Goal: Task Accomplishment & Management: Use online tool/utility

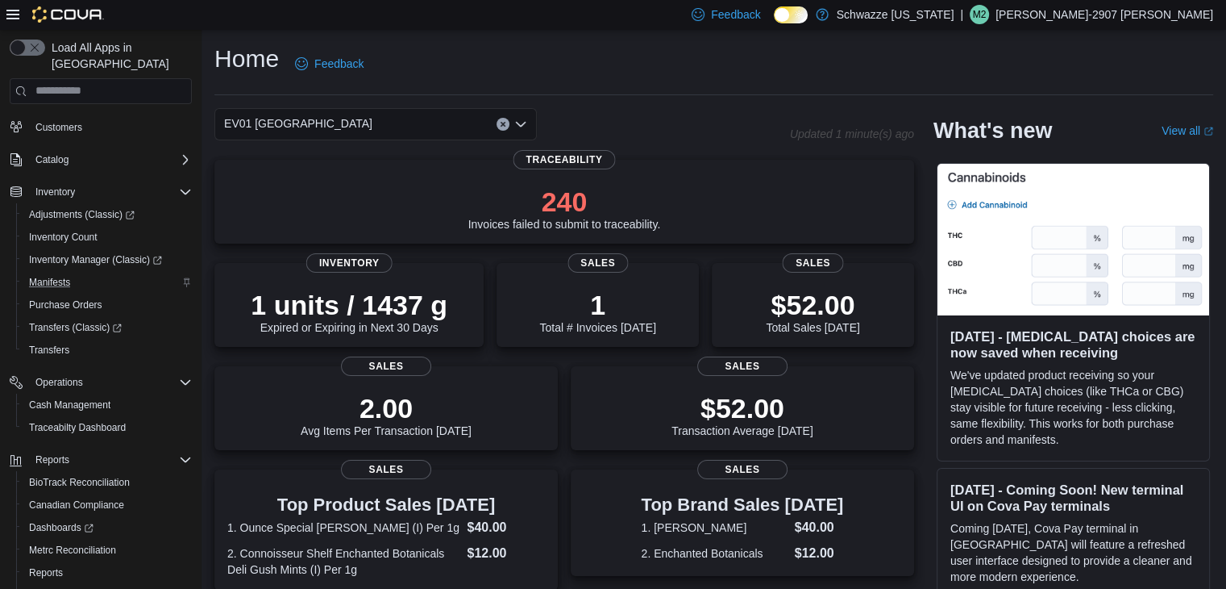
scroll to position [114, 0]
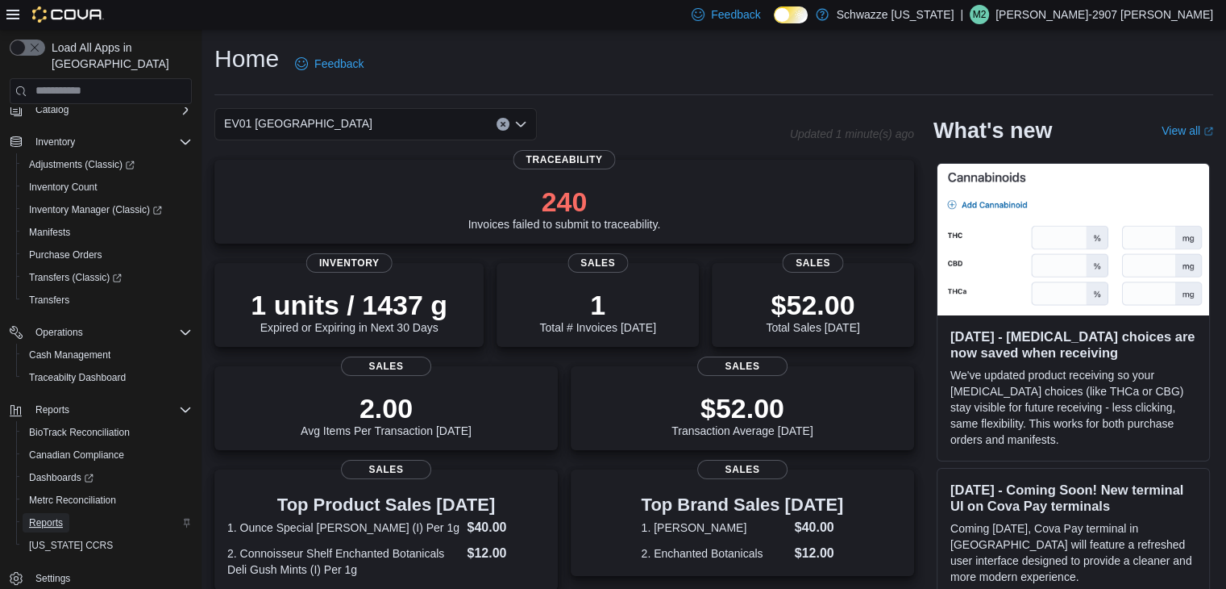
click at [47, 516] on span "Reports" at bounding box center [46, 522] width 34 height 13
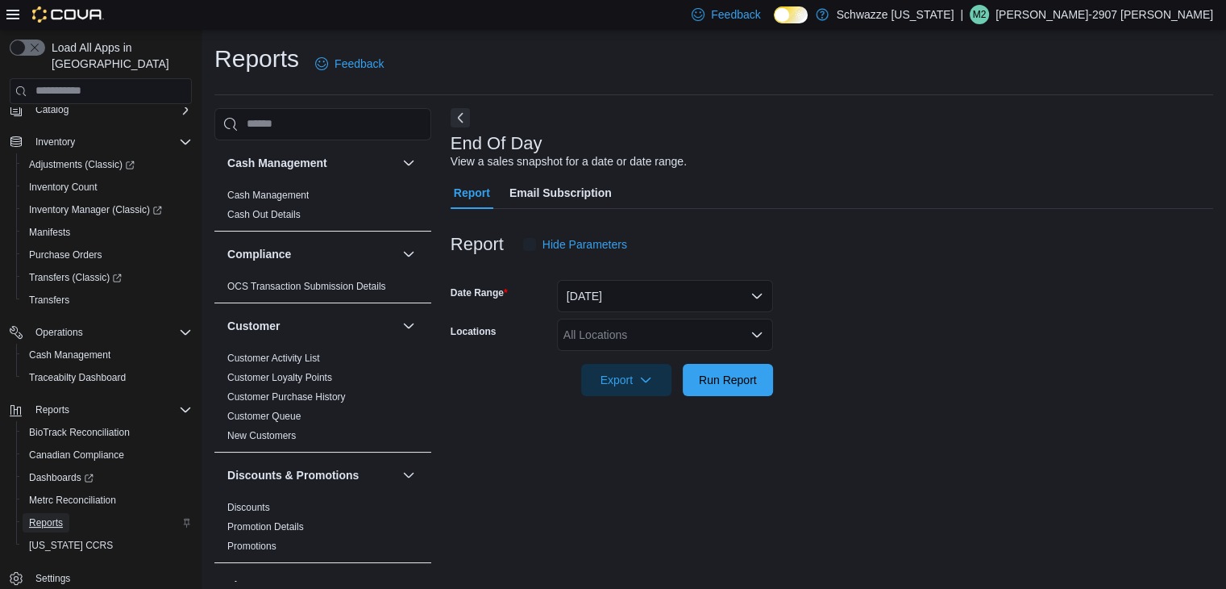
scroll to position [6, 0]
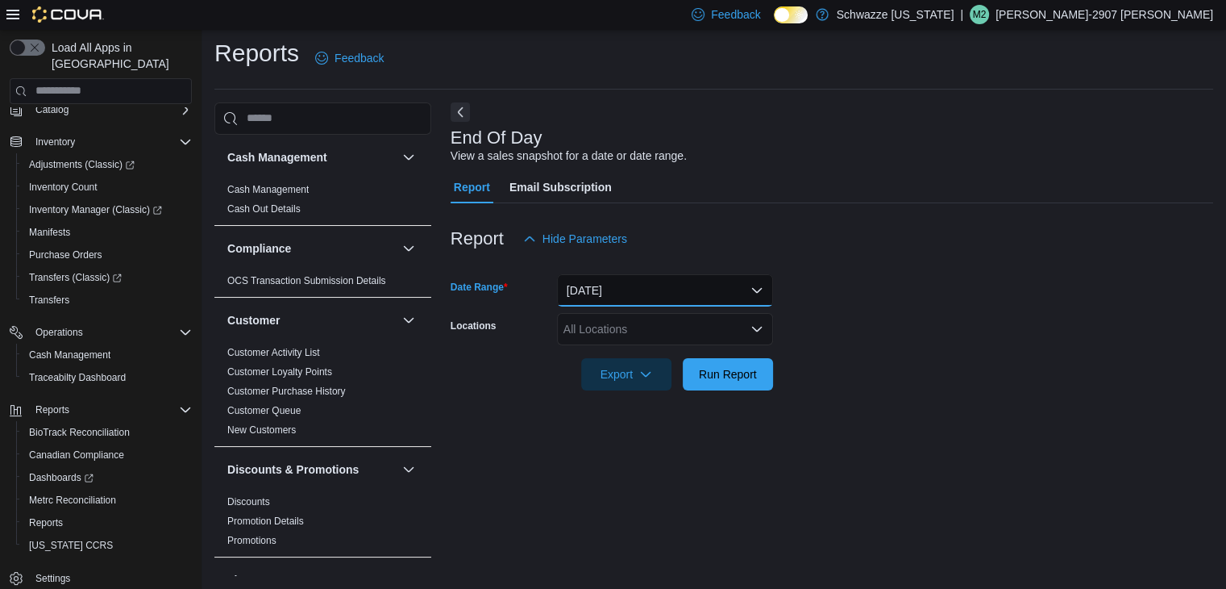
click at [636, 291] on button "Today" at bounding box center [665, 290] width 216 height 32
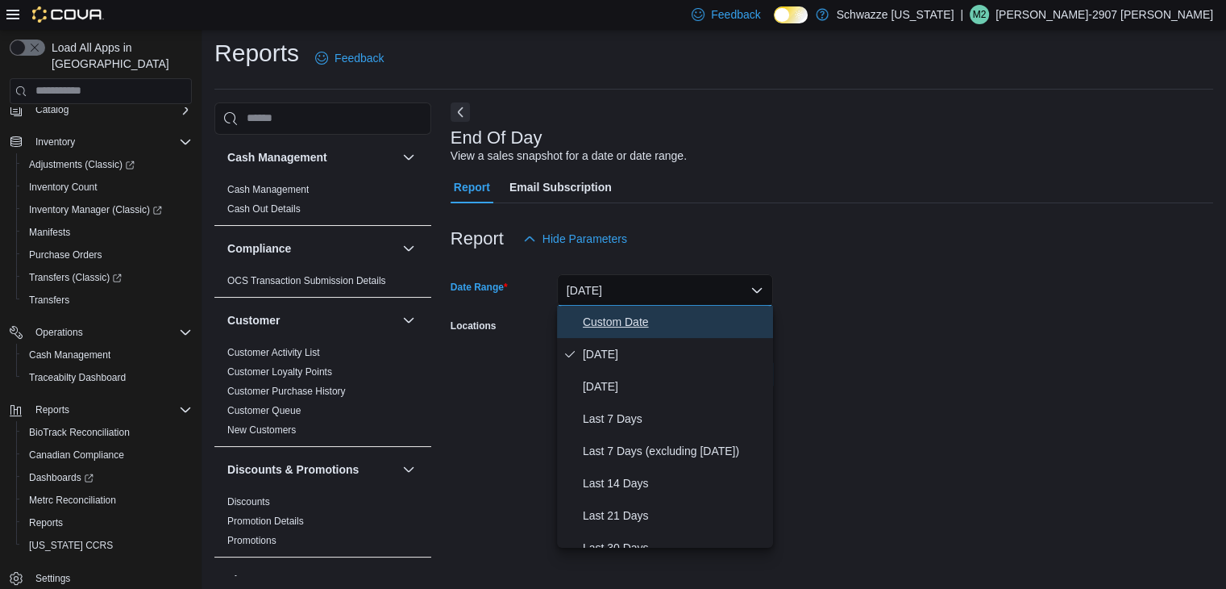
click at [608, 326] on span "Custom Date" at bounding box center [675, 321] width 184 height 19
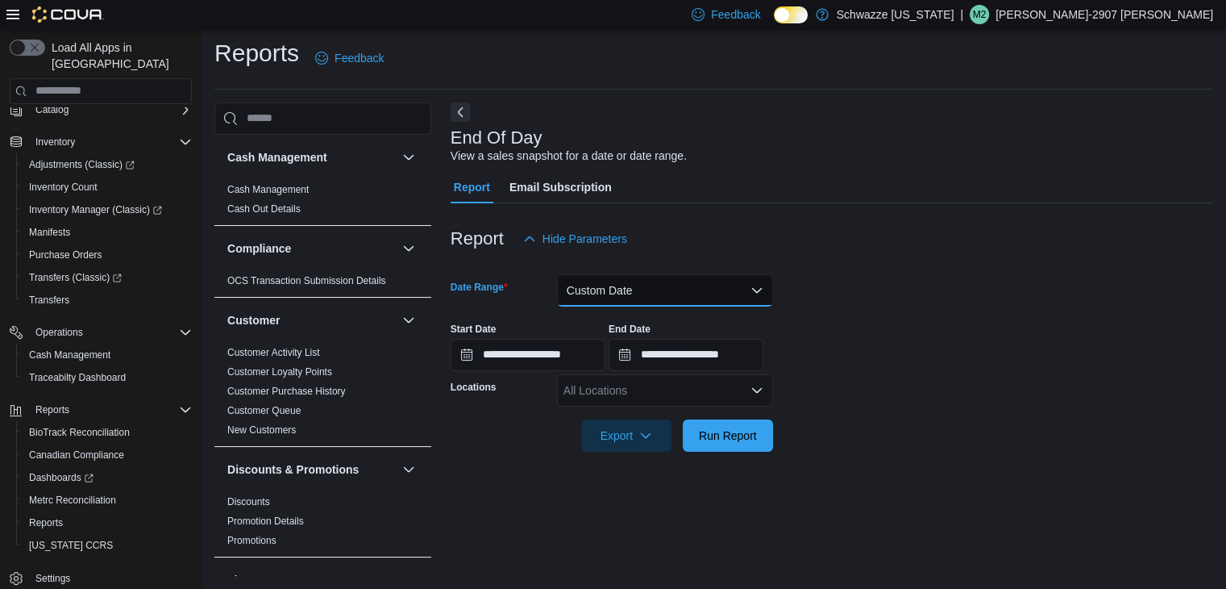
click at [643, 297] on button "Custom Date" at bounding box center [665, 290] width 216 height 32
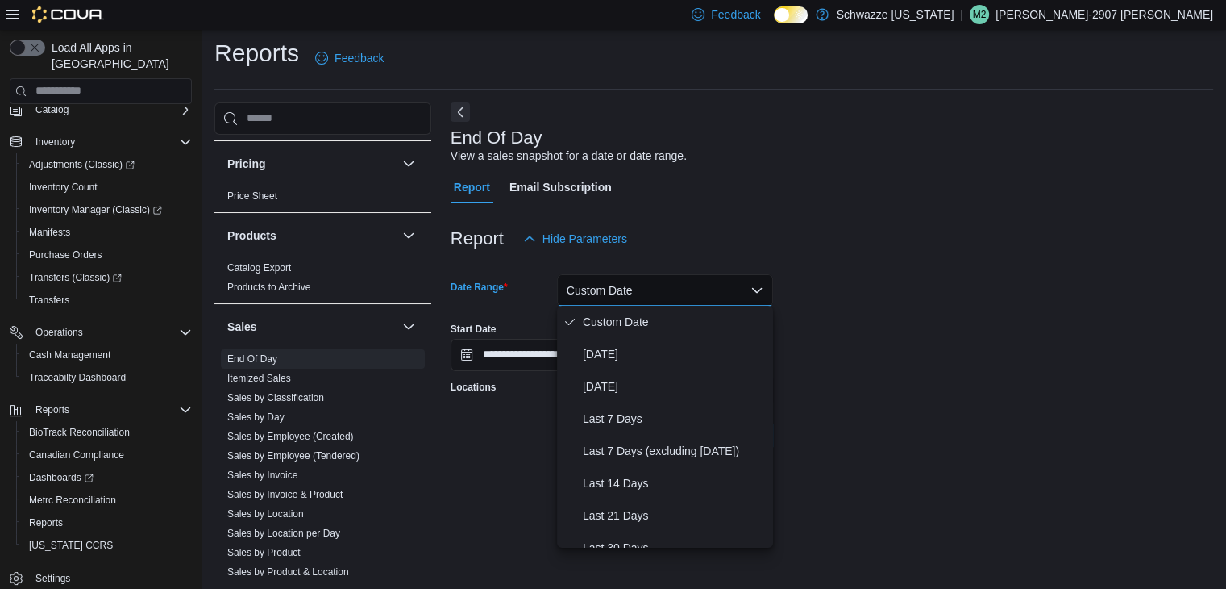
scroll to position [956, 0]
click at [287, 510] on link "Sales by Location" at bounding box center [265, 511] width 77 height 11
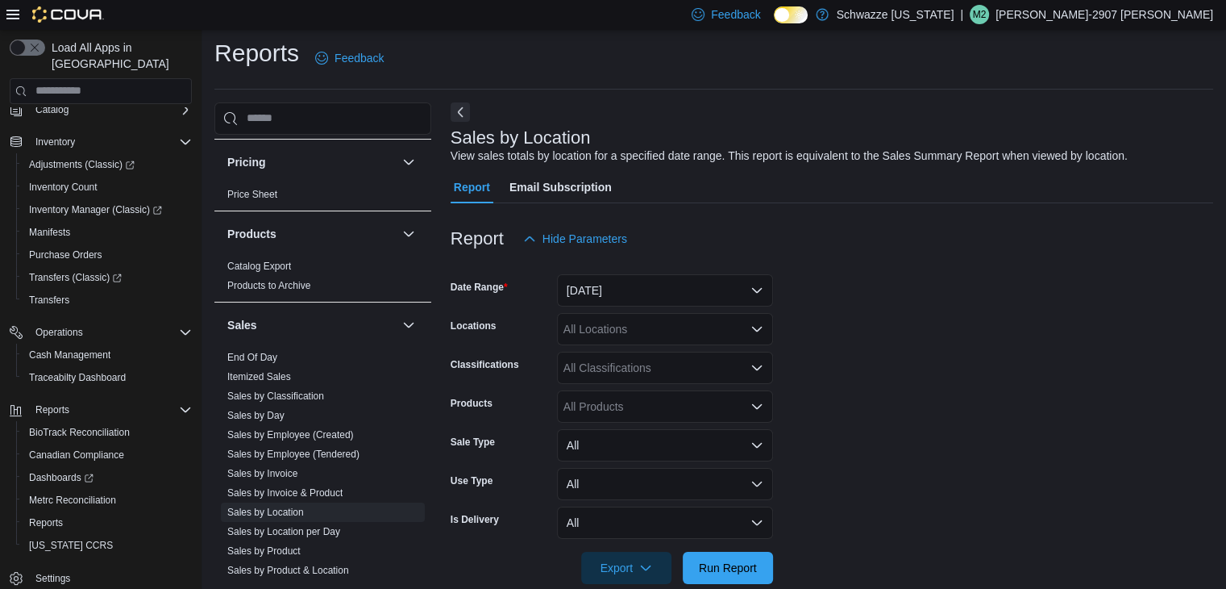
scroll to position [32, 0]
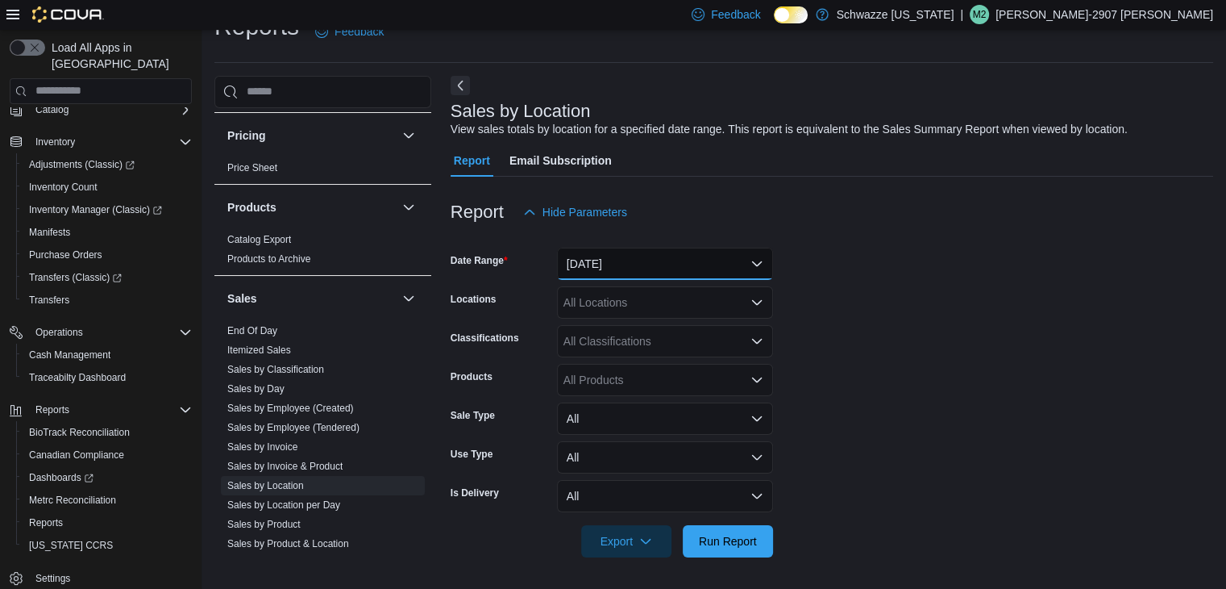
click at [642, 272] on button "Yesterday" at bounding box center [665, 264] width 216 height 32
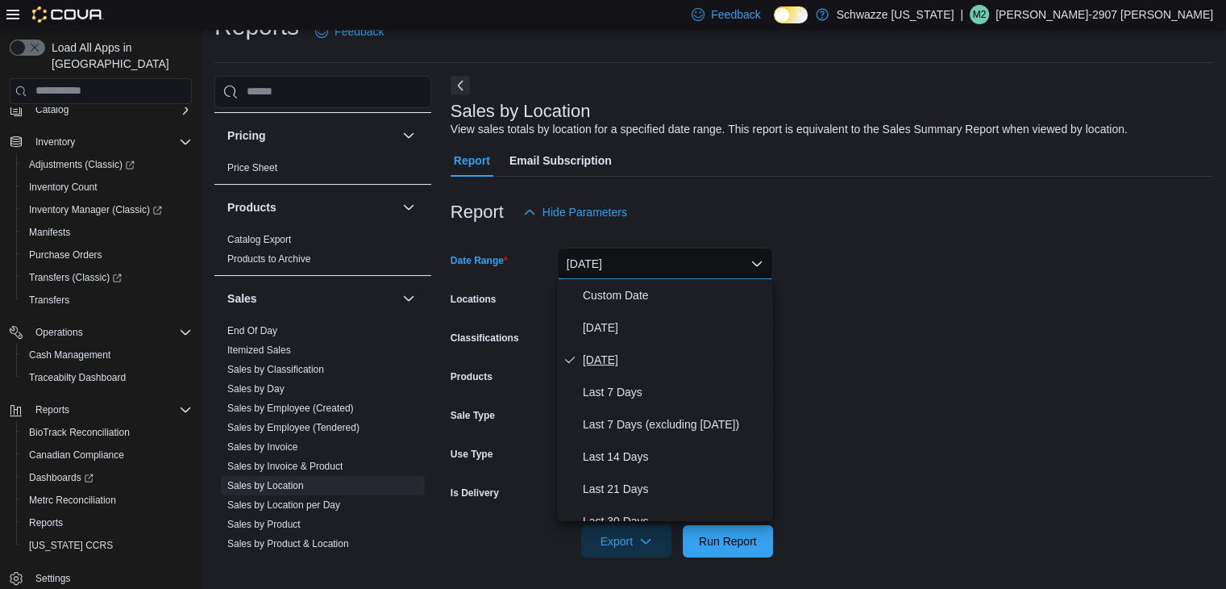
click at [602, 362] on span "Yesterday" at bounding box center [675, 359] width 184 height 19
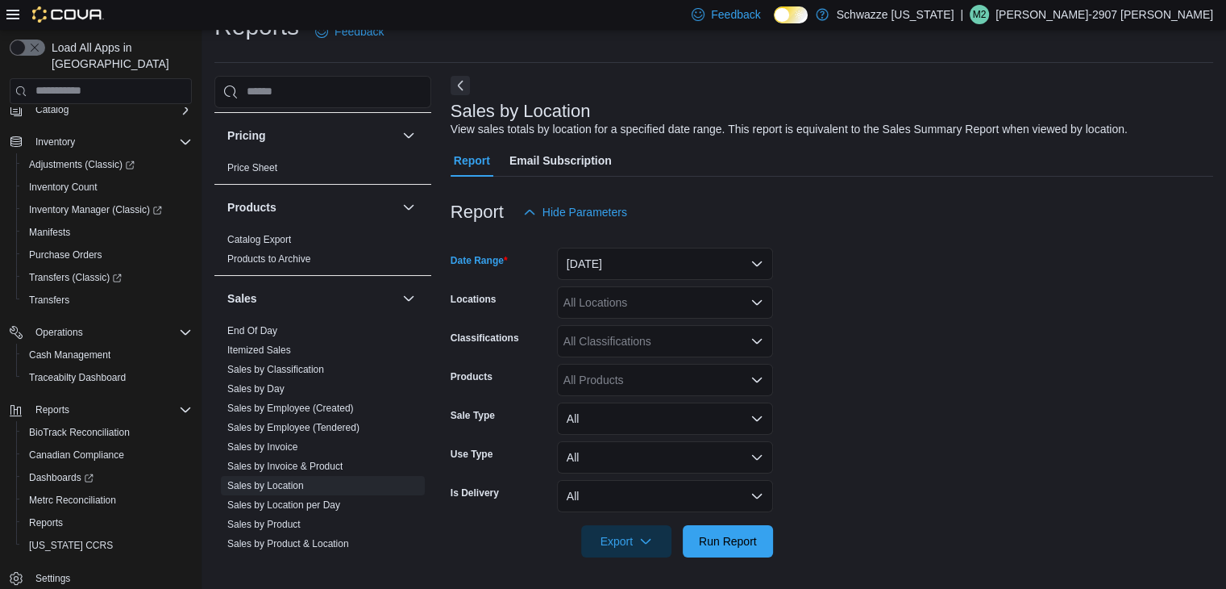
click at [661, 306] on div "All Locations" at bounding box center [665, 302] width 216 height 32
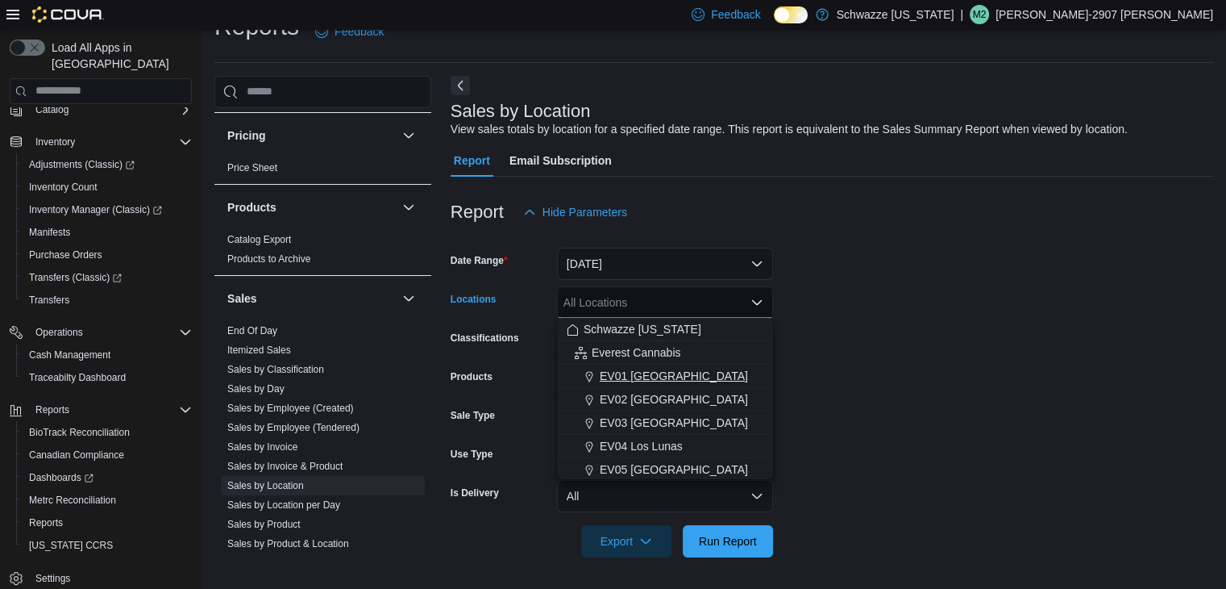
click at [655, 377] on span "EV01 [GEOGRAPHIC_DATA]" at bounding box center [674, 376] width 148 height 16
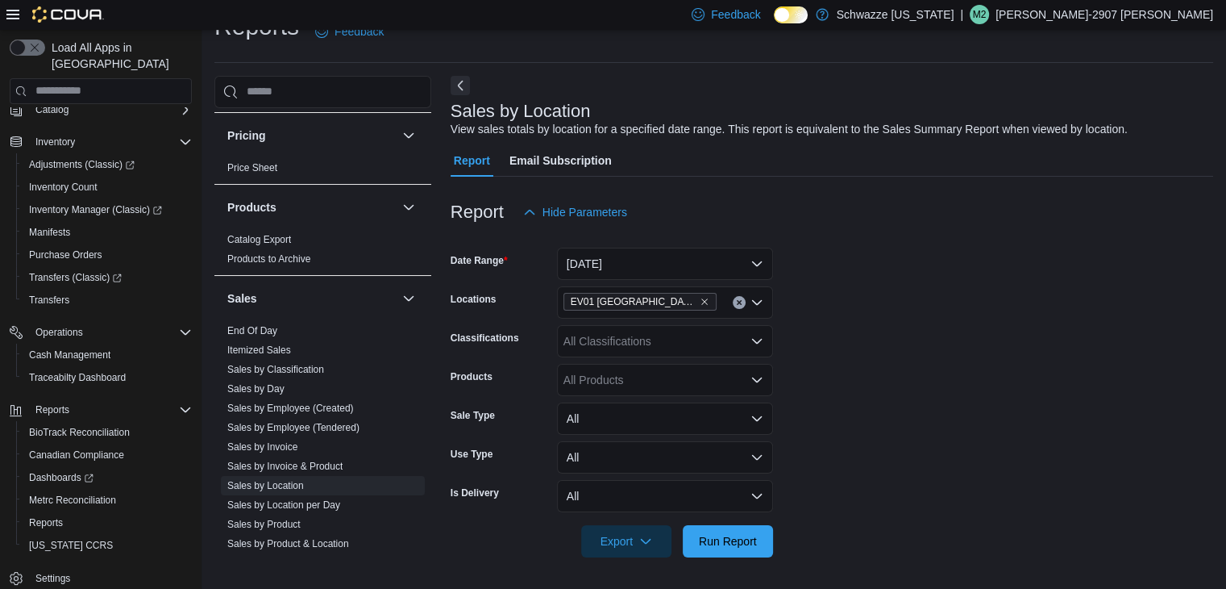
click at [868, 274] on form "Date Range Yesterday Locations EV01 North Valley Classifications All Classifica…" at bounding box center [832, 392] width 763 height 329
click at [730, 533] on span "Run Report" at bounding box center [728, 540] width 58 height 16
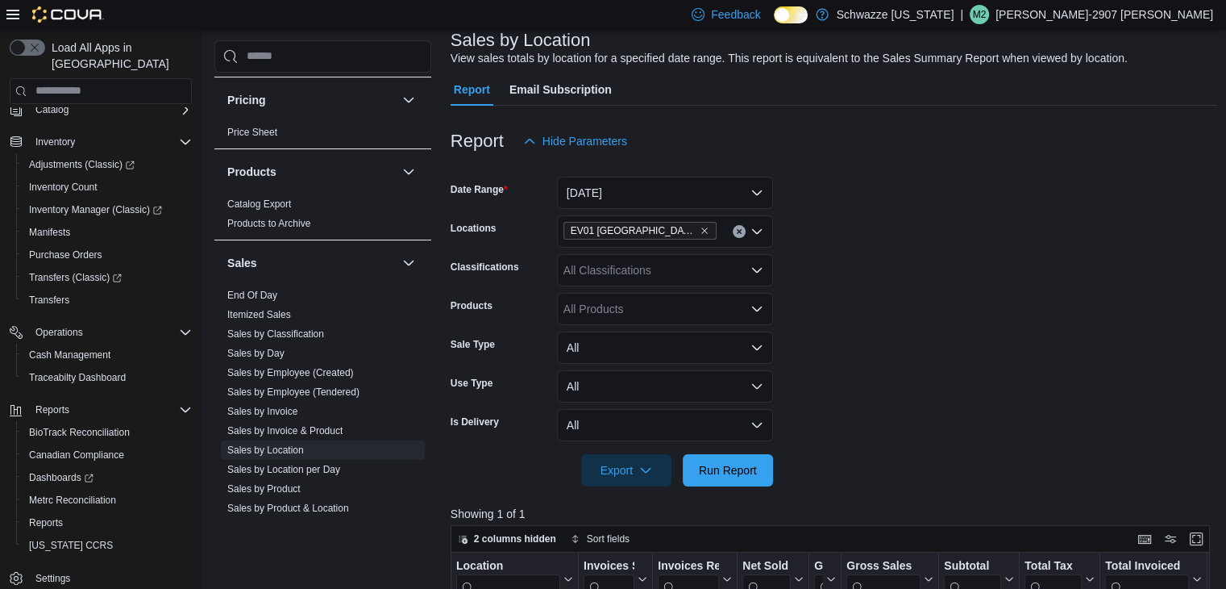
scroll to position [104, 0]
click at [726, 472] on span "Run Report" at bounding box center [728, 468] width 58 height 16
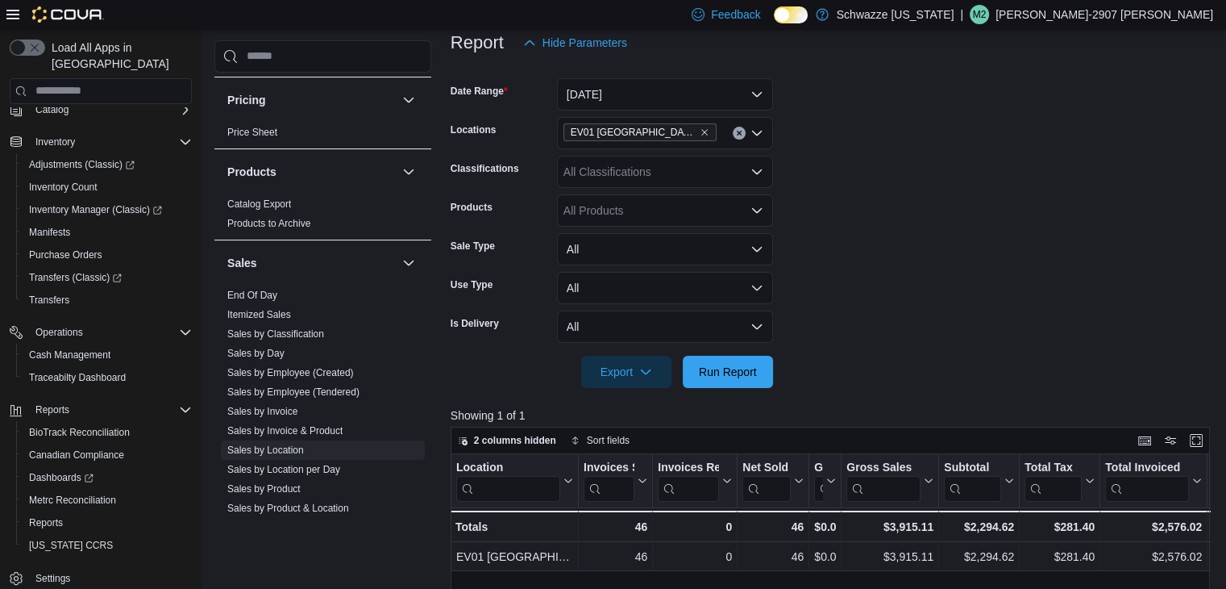
scroll to position [0, 0]
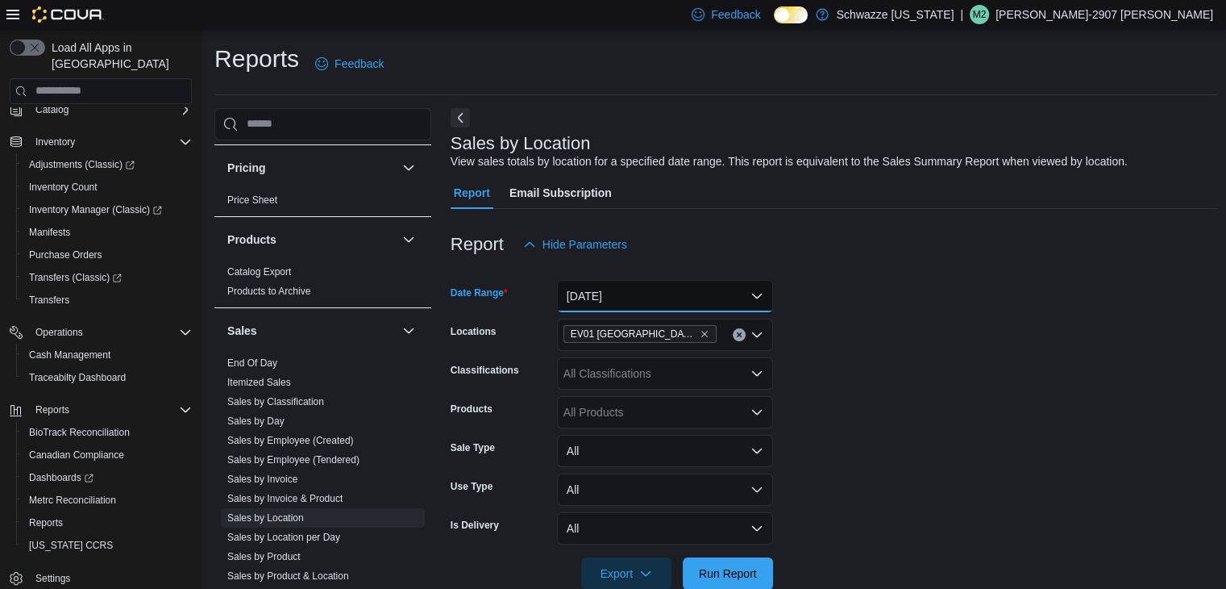
click at [688, 302] on button "Yesterday" at bounding box center [665, 296] width 216 height 32
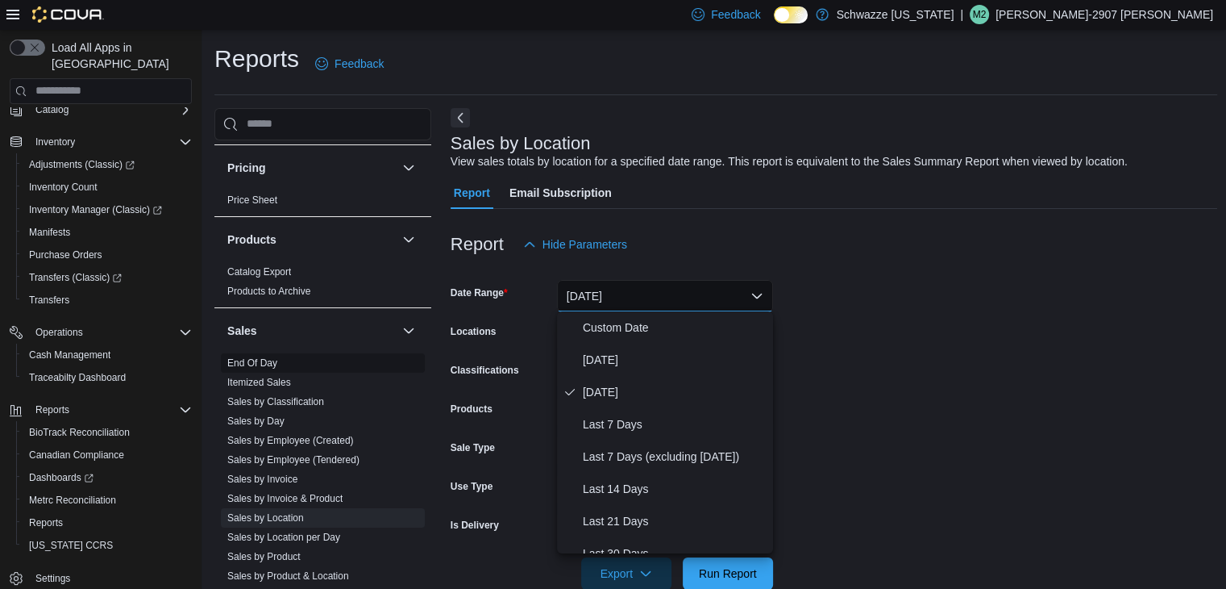
click at [284, 365] on span "End Of Day" at bounding box center [323, 362] width 204 height 19
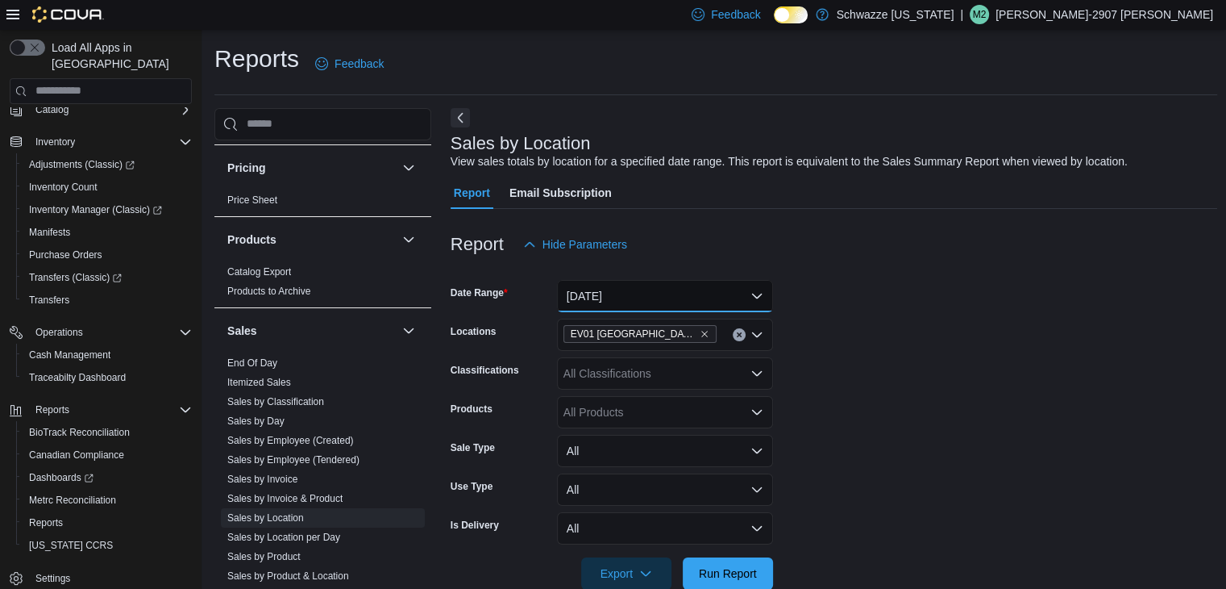
click at [651, 301] on button "Yesterday" at bounding box center [665, 296] width 216 height 32
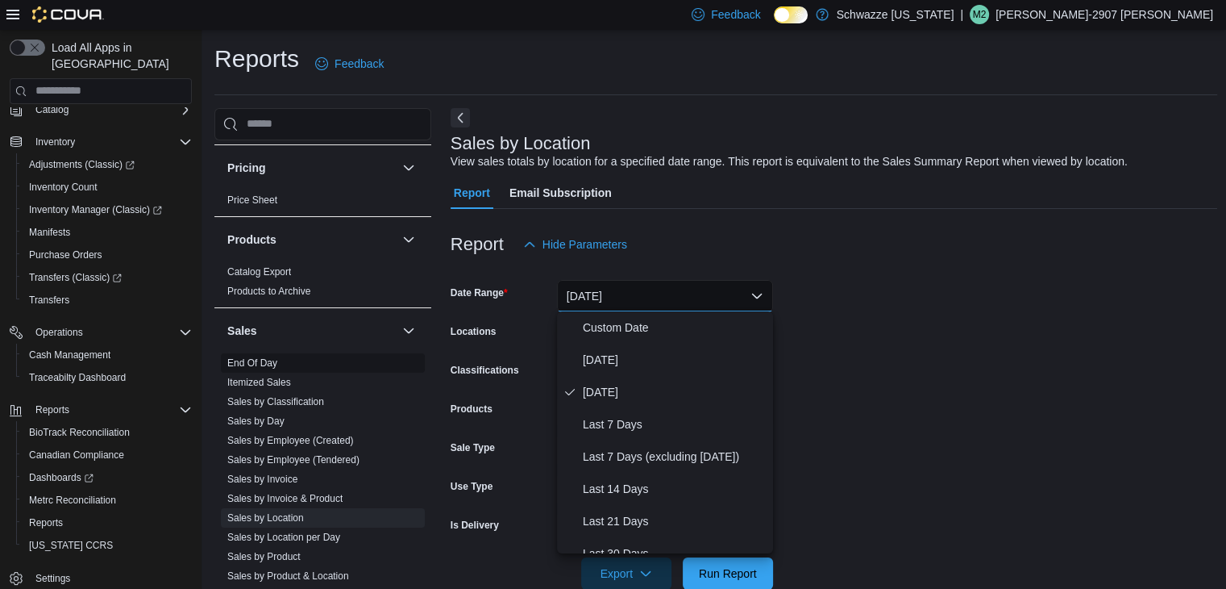
click at [243, 357] on link "End Of Day" at bounding box center [252, 362] width 50 height 11
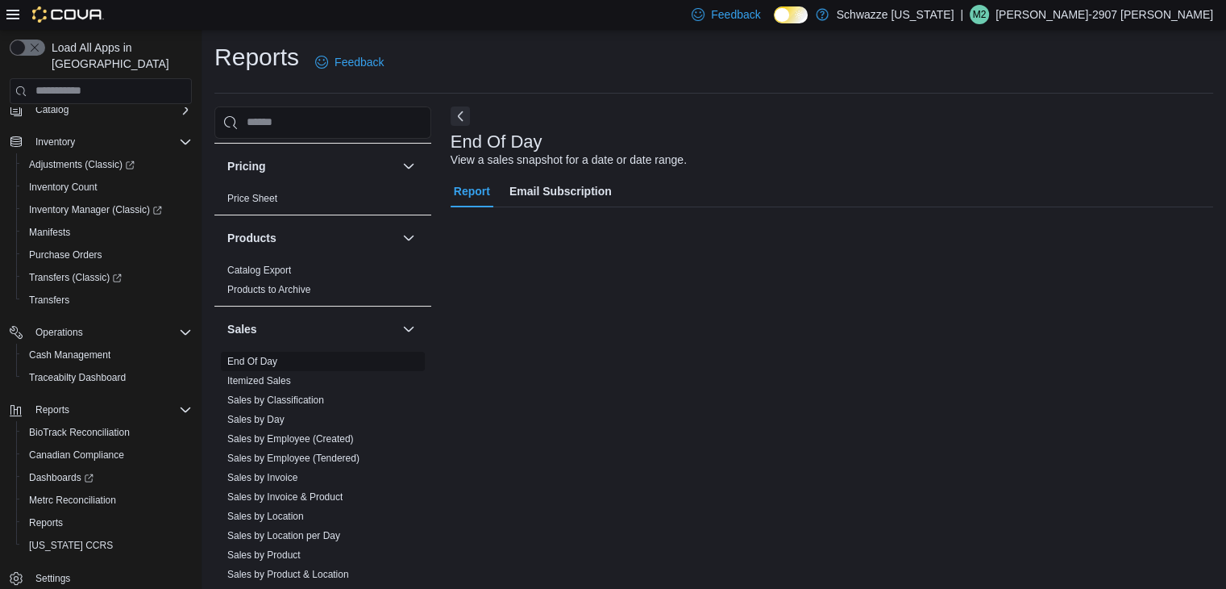
scroll to position [6, 0]
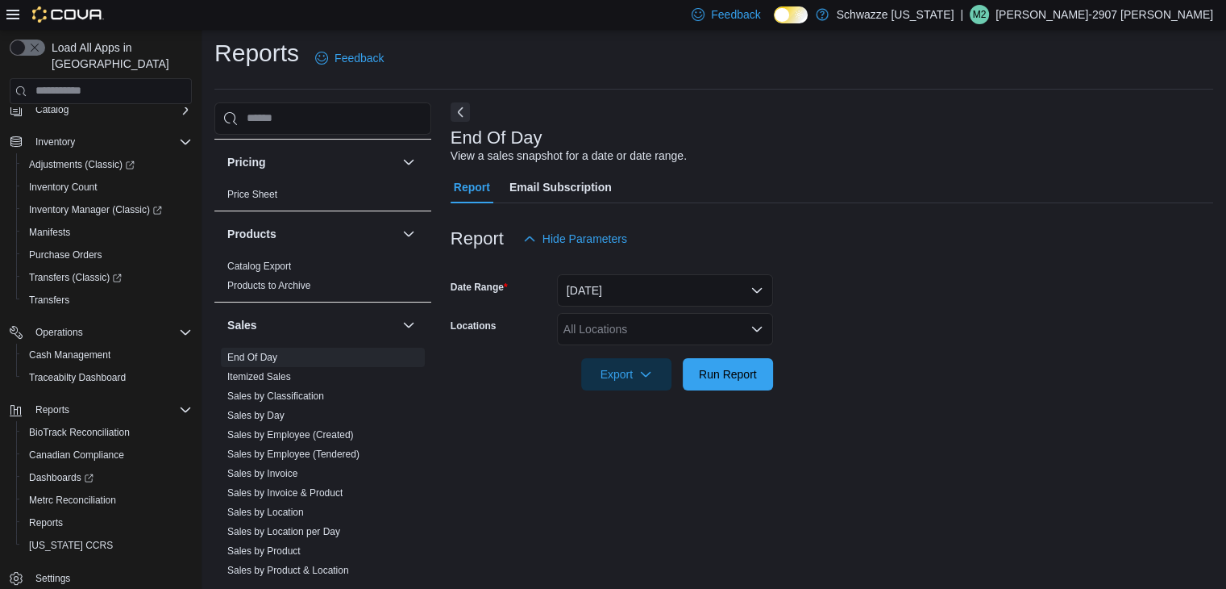
click at [679, 333] on div "All Locations" at bounding box center [665, 329] width 216 height 32
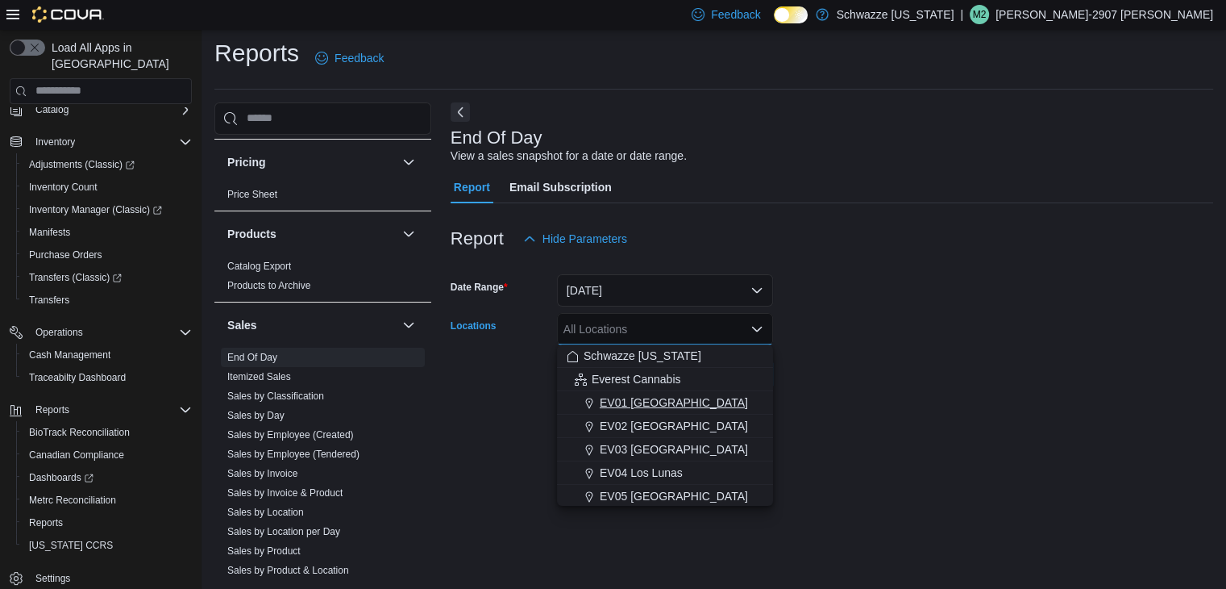
click at [632, 395] on span "EV01 [GEOGRAPHIC_DATA]" at bounding box center [674, 402] width 148 height 16
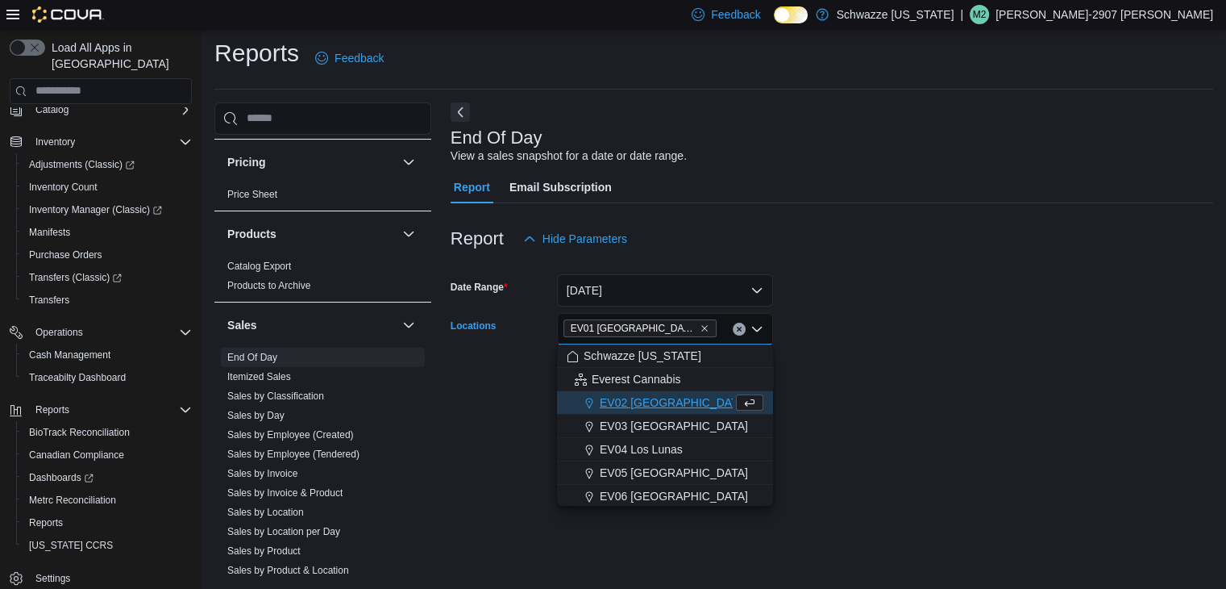
click at [851, 373] on form "Date Range Today Locations EV01 North Valley Combo box. Selected. EV01 North Va…" at bounding box center [832, 322] width 763 height 135
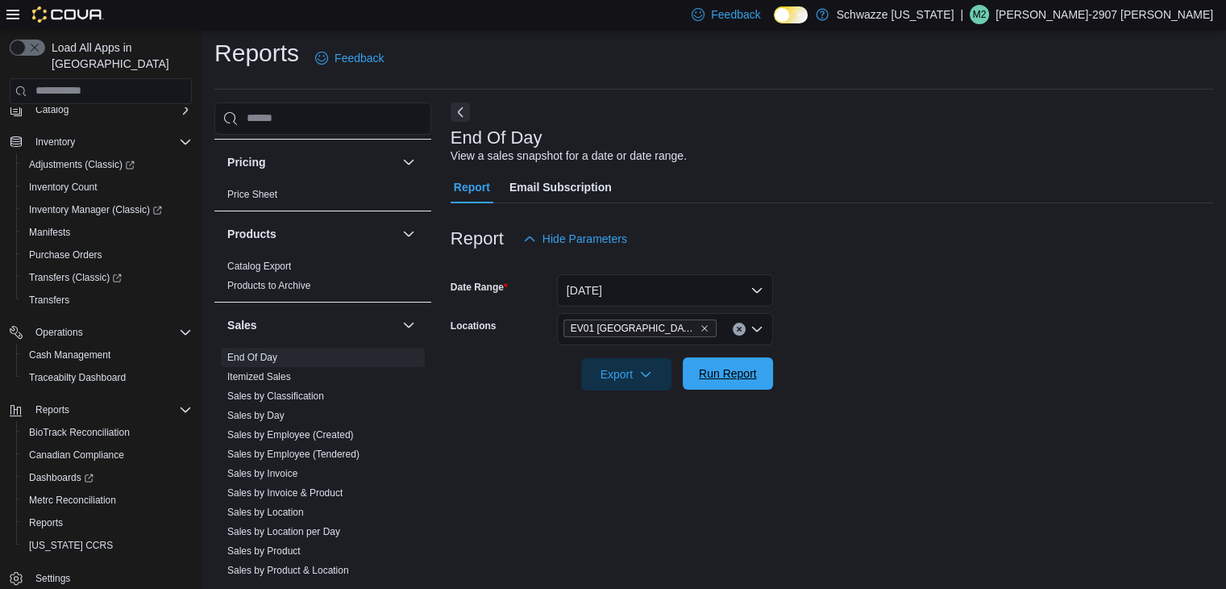
click at [727, 384] on span "Run Report" at bounding box center [728, 373] width 71 height 32
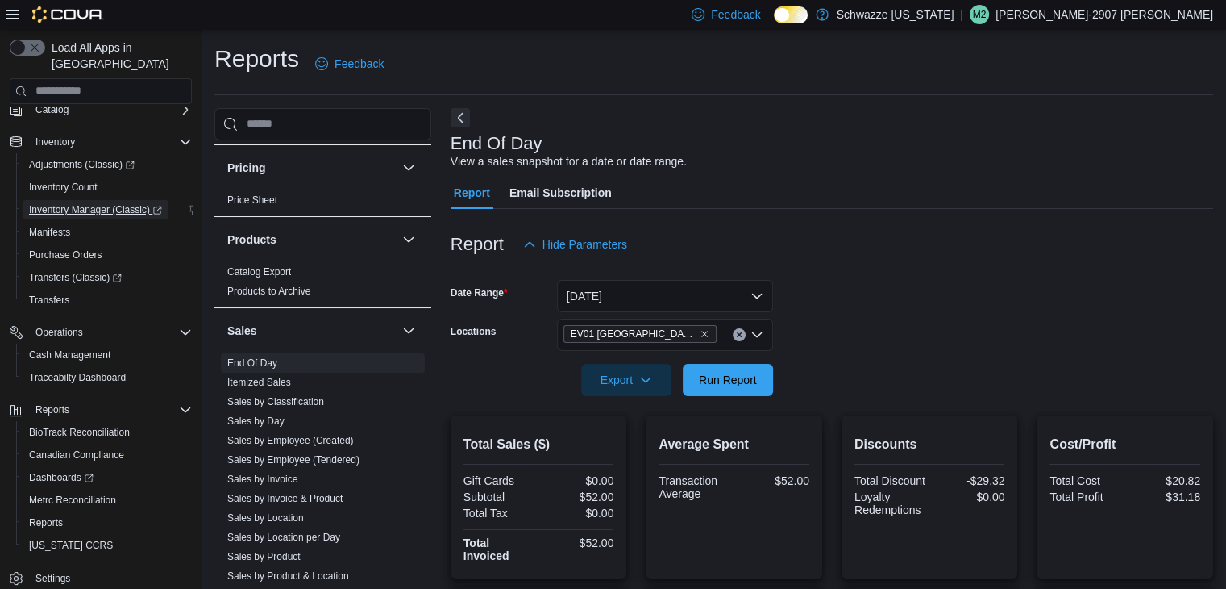
click at [55, 203] on span "Inventory Manager (Classic)" at bounding box center [95, 209] width 133 height 13
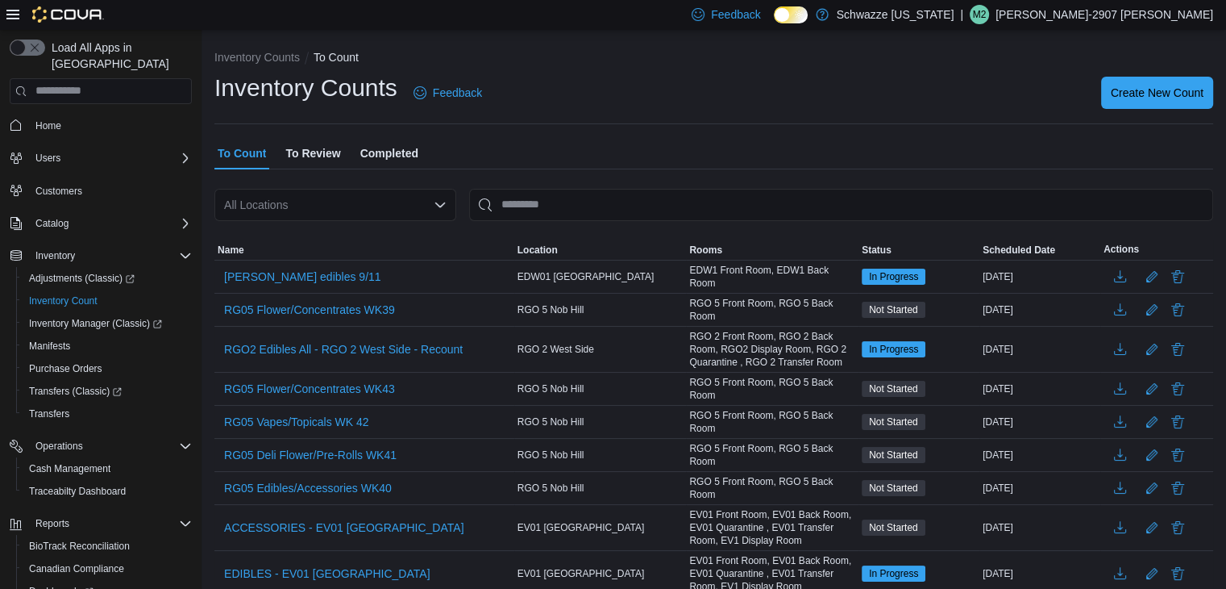
click at [393, 208] on div "All Locations" at bounding box center [335, 205] width 242 height 32
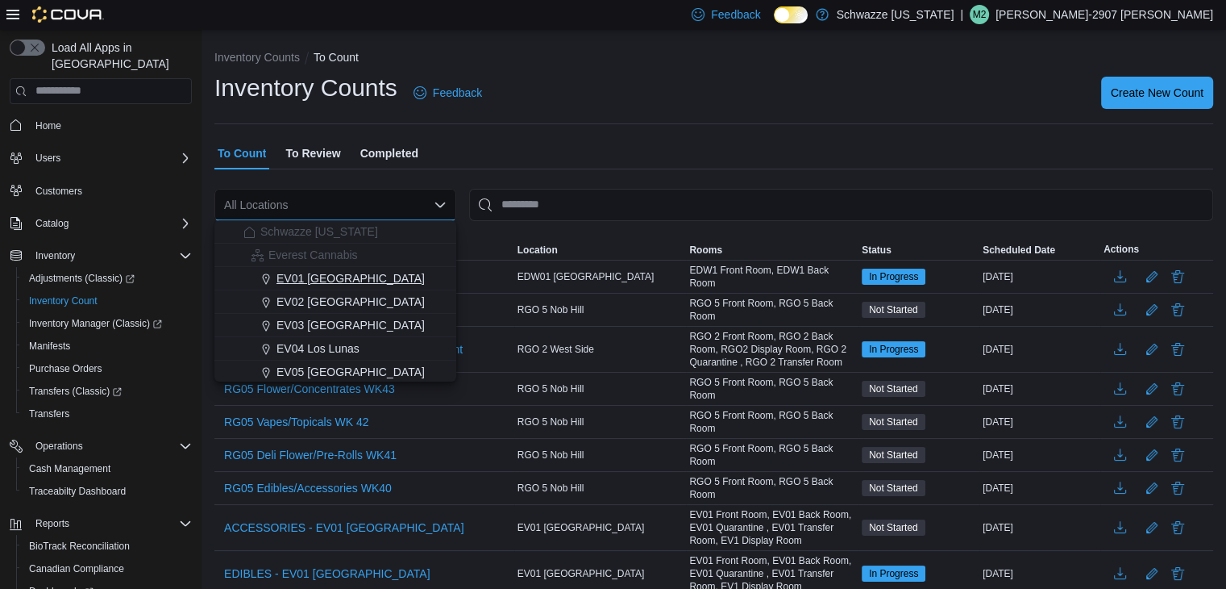
click at [322, 277] on span "EV01 [GEOGRAPHIC_DATA]" at bounding box center [351, 278] width 148 height 16
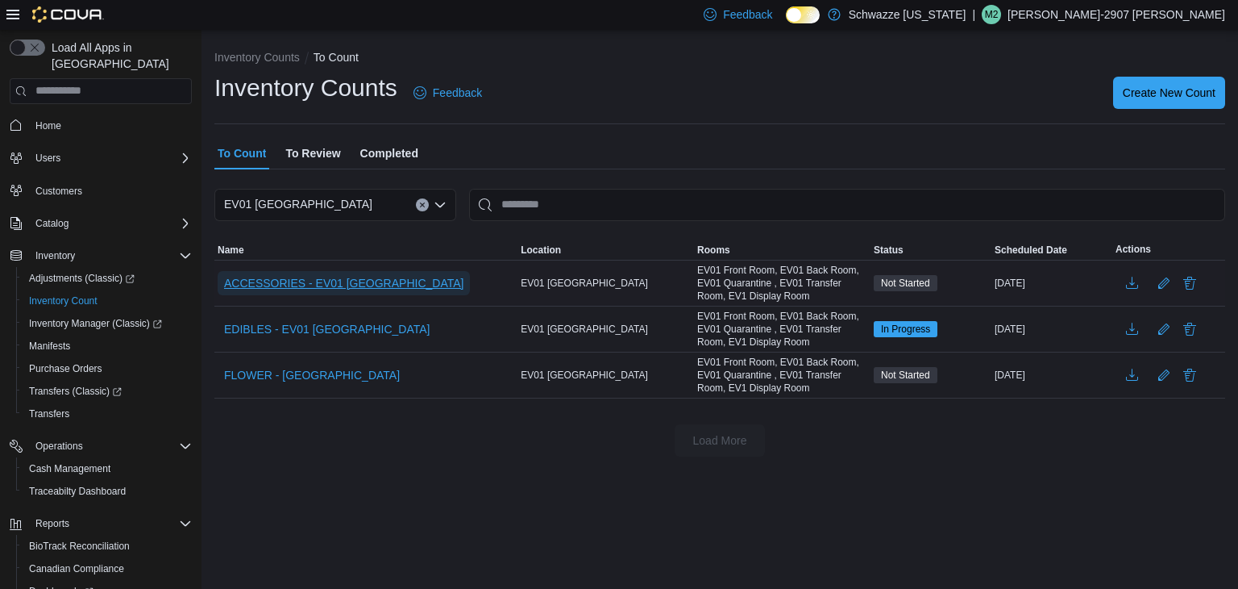
click at [327, 281] on span "ACCESSORIES - EV01 [GEOGRAPHIC_DATA]" at bounding box center [343, 283] width 239 height 16
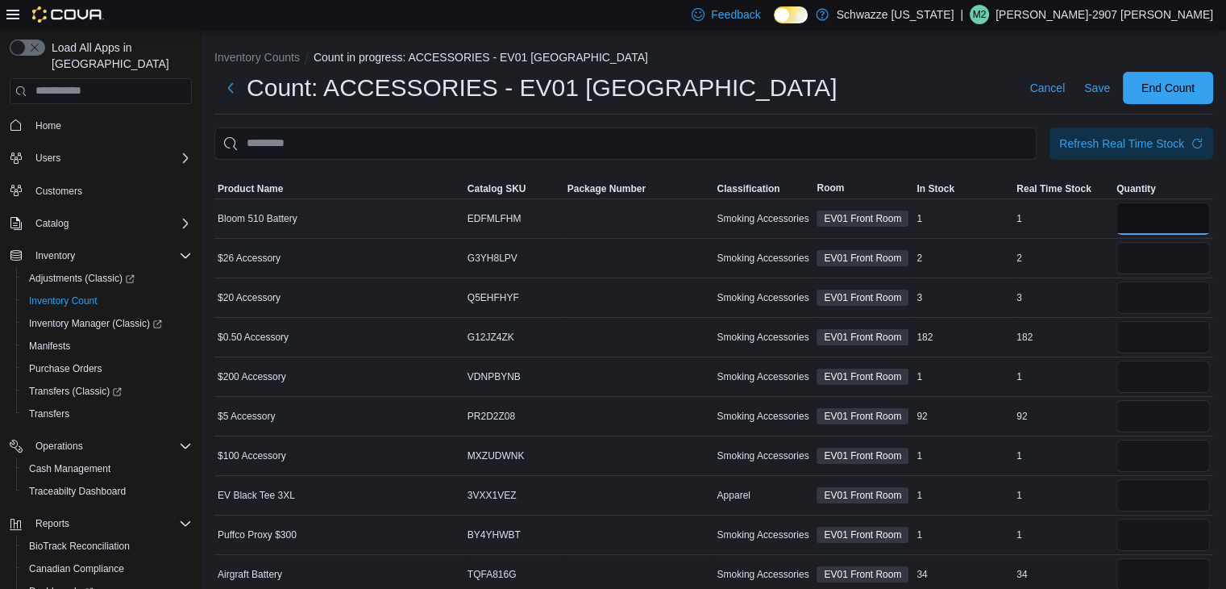
click at [1164, 227] on input "number" at bounding box center [1164, 218] width 94 height 32
type input "*"
type input "***"
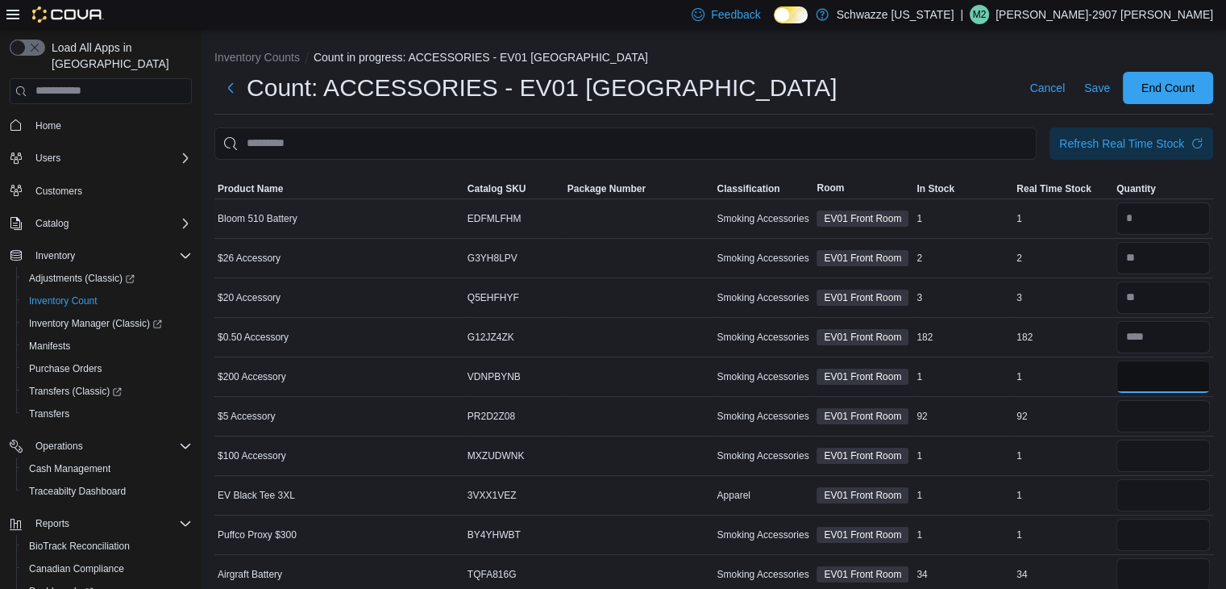
type input "*"
type input "**"
type input "*"
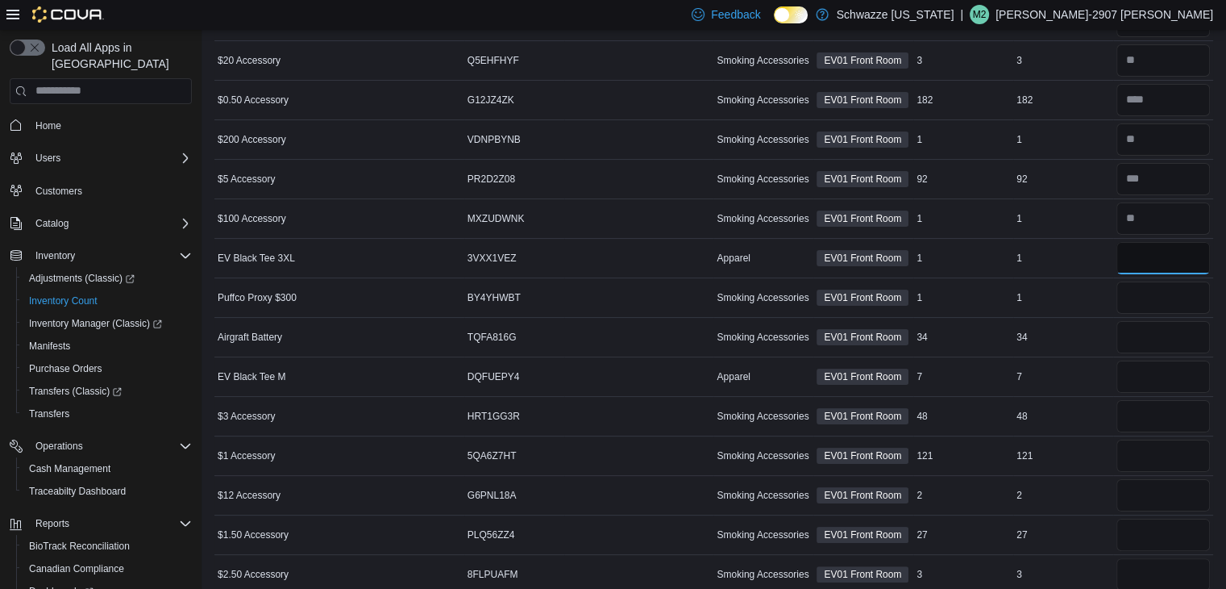
scroll to position [238, 0]
type input "*"
click at [1163, 229] on input "number" at bounding box center [1164, 218] width 94 height 32
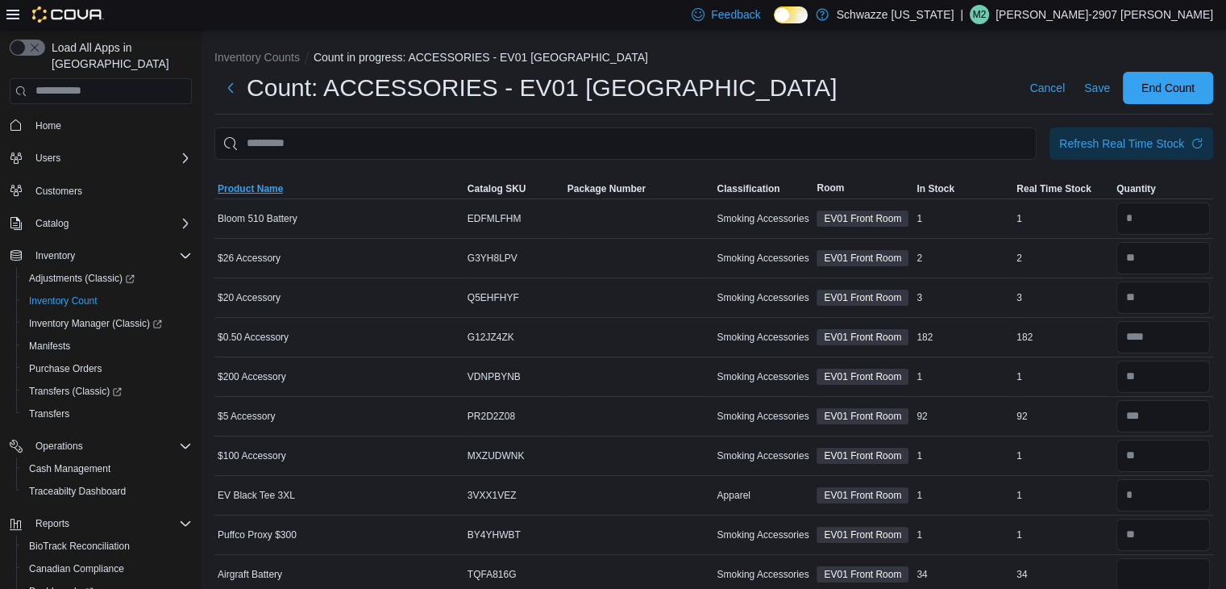
click at [255, 183] on span "Product Name" at bounding box center [250, 188] width 65 height 13
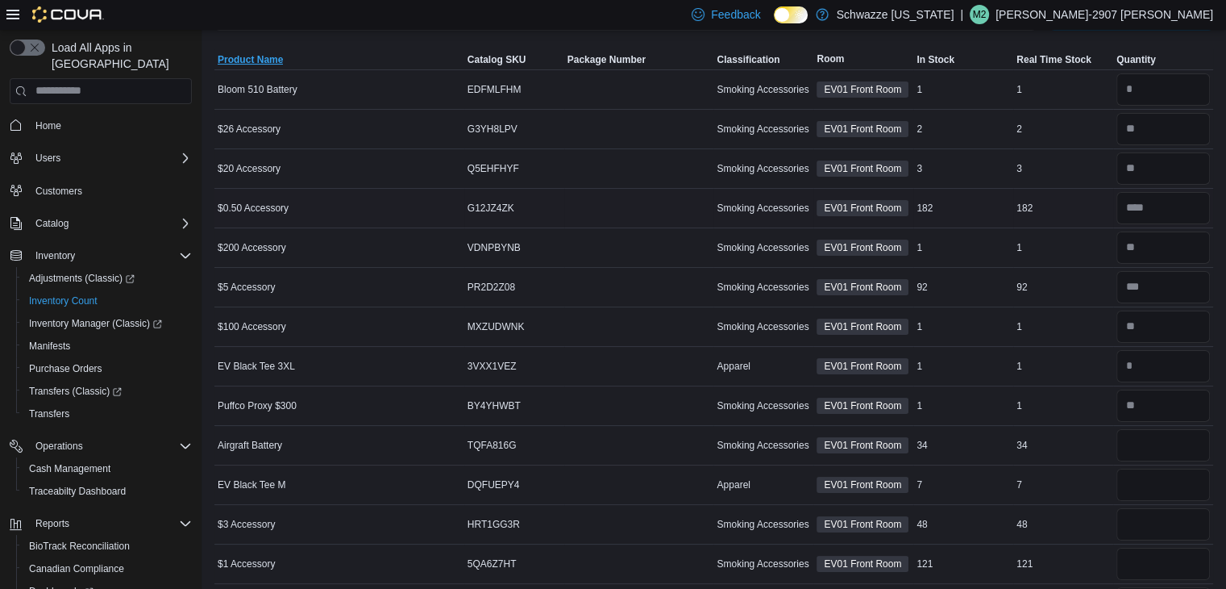
scroll to position [129, 0]
click at [1161, 440] on input "number" at bounding box center [1164, 445] width 94 height 32
type input "**"
type input "*"
type input "**"
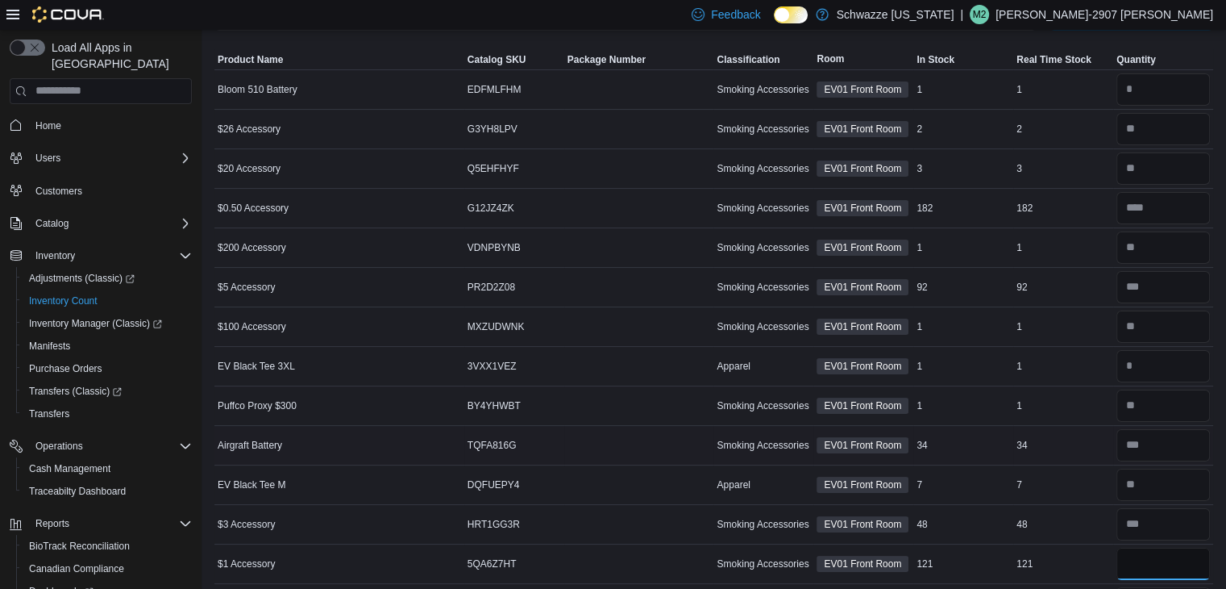
type input "***"
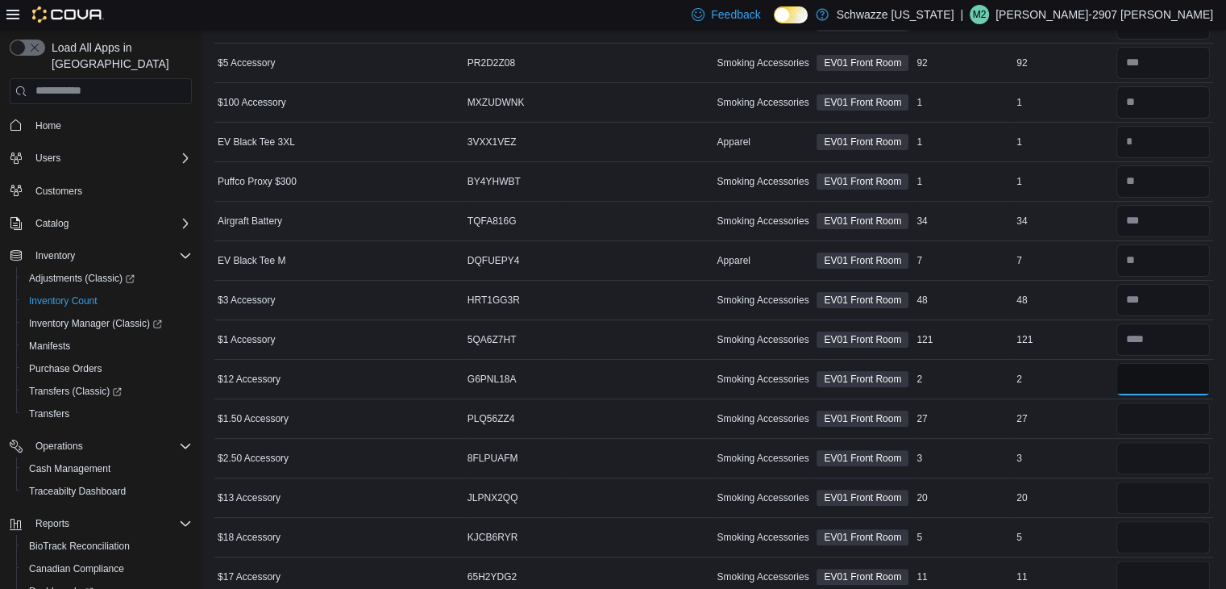
scroll to position [354, 0]
type input "*"
type input "**"
type input "*"
type input "**"
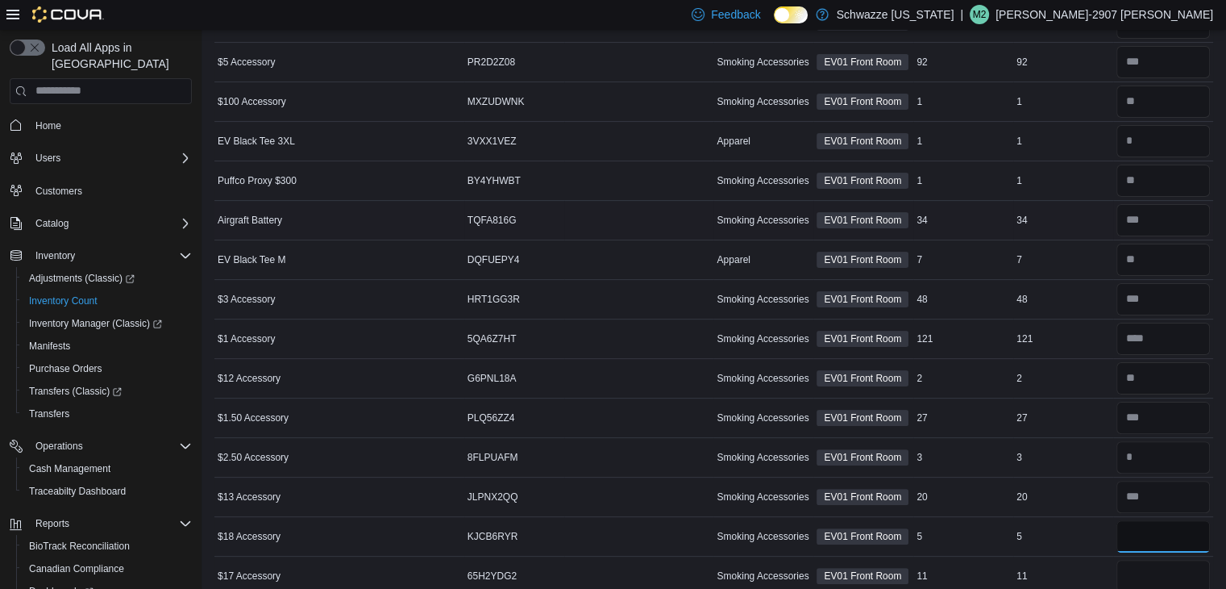
type input "*"
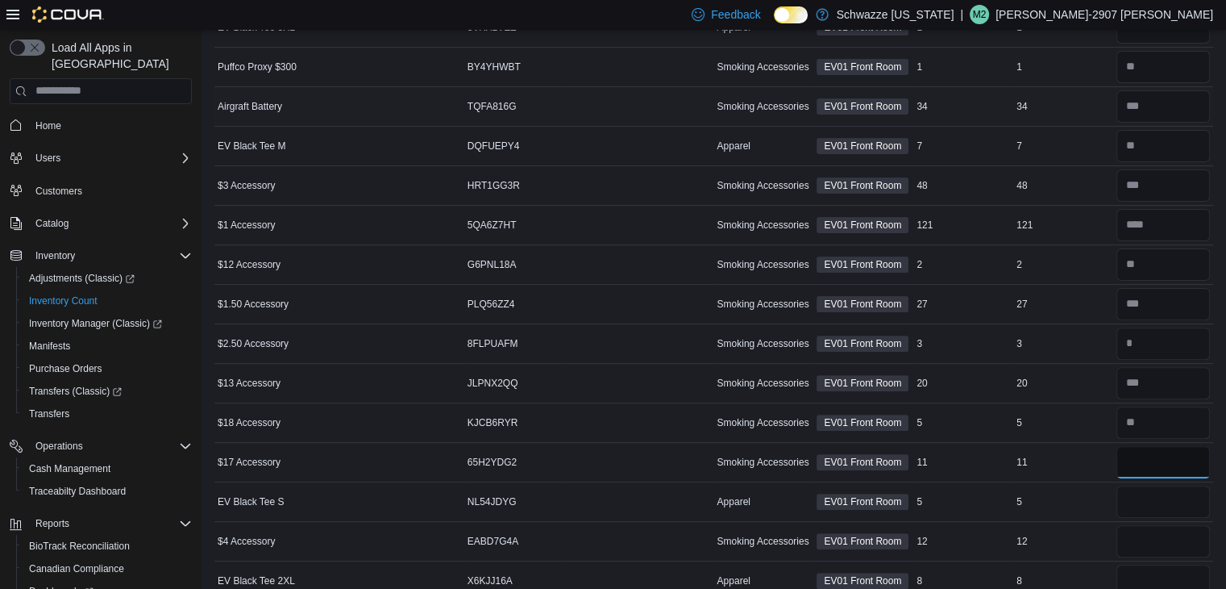
scroll to position [489, 0]
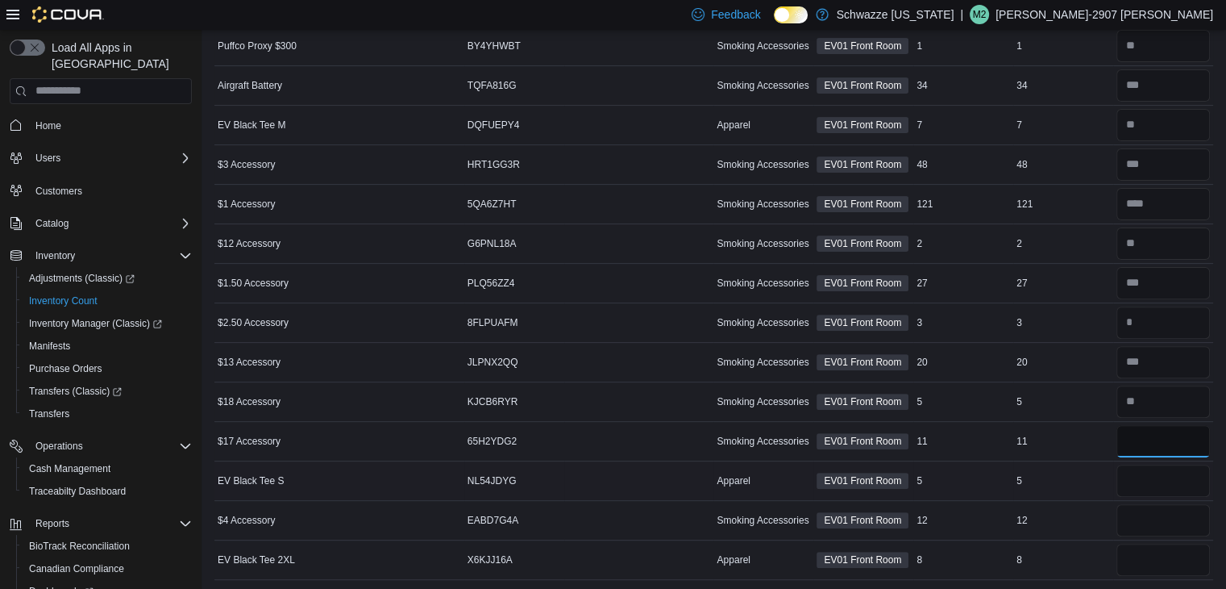
type input "**"
click at [1165, 483] on input "number" at bounding box center [1164, 480] width 94 height 32
type input "*"
click at [1177, 513] on input "number" at bounding box center [1164, 520] width 94 height 32
type input "**"
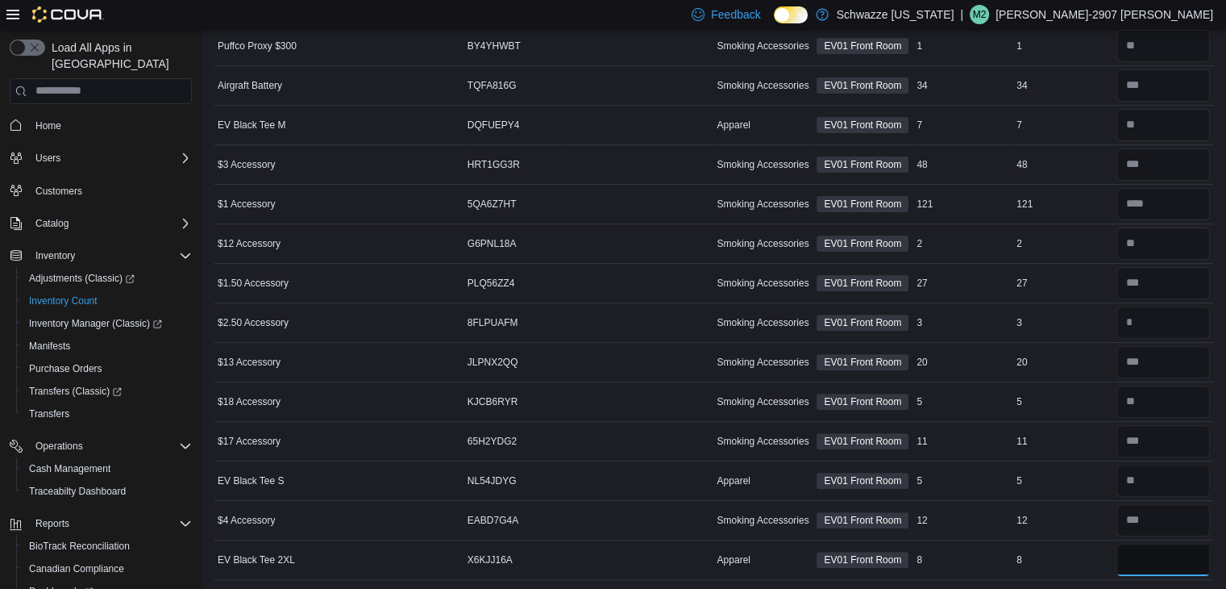
type input "*"
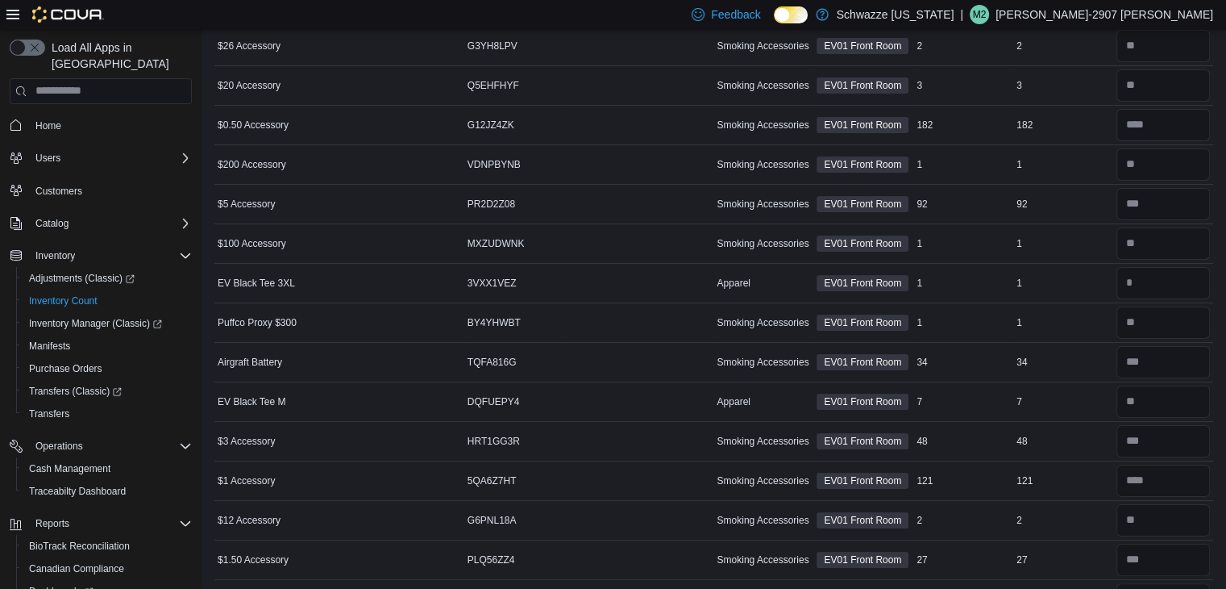
scroll to position [0, 0]
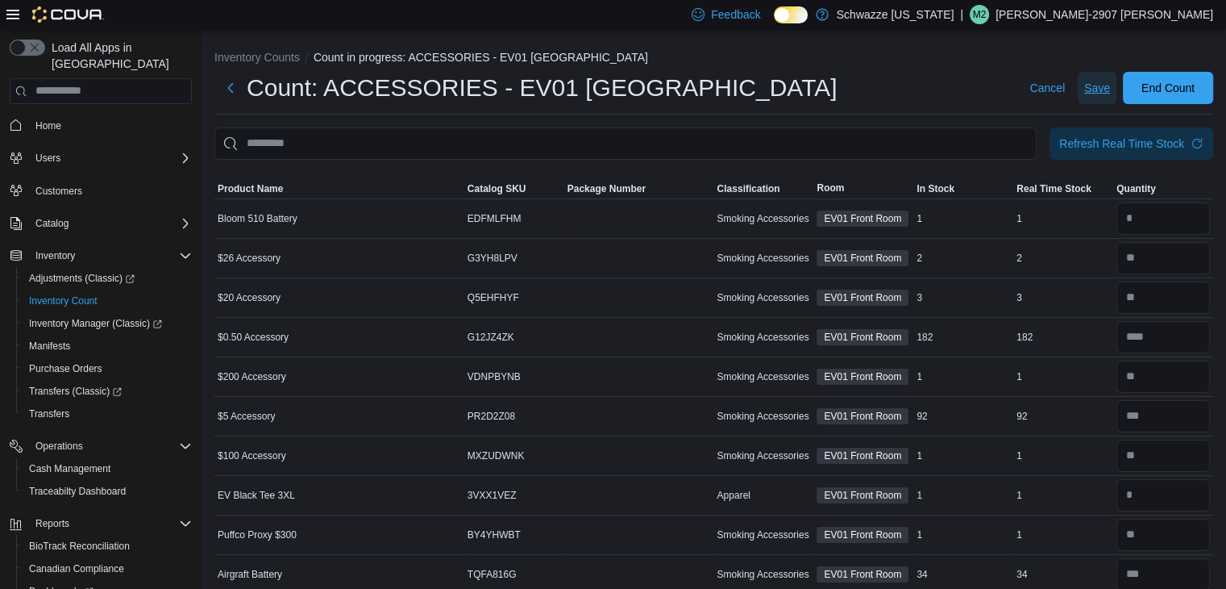
click at [1110, 90] on span "Save" at bounding box center [1097, 88] width 26 height 16
click at [1175, 77] on span "End Count" at bounding box center [1168, 87] width 71 height 32
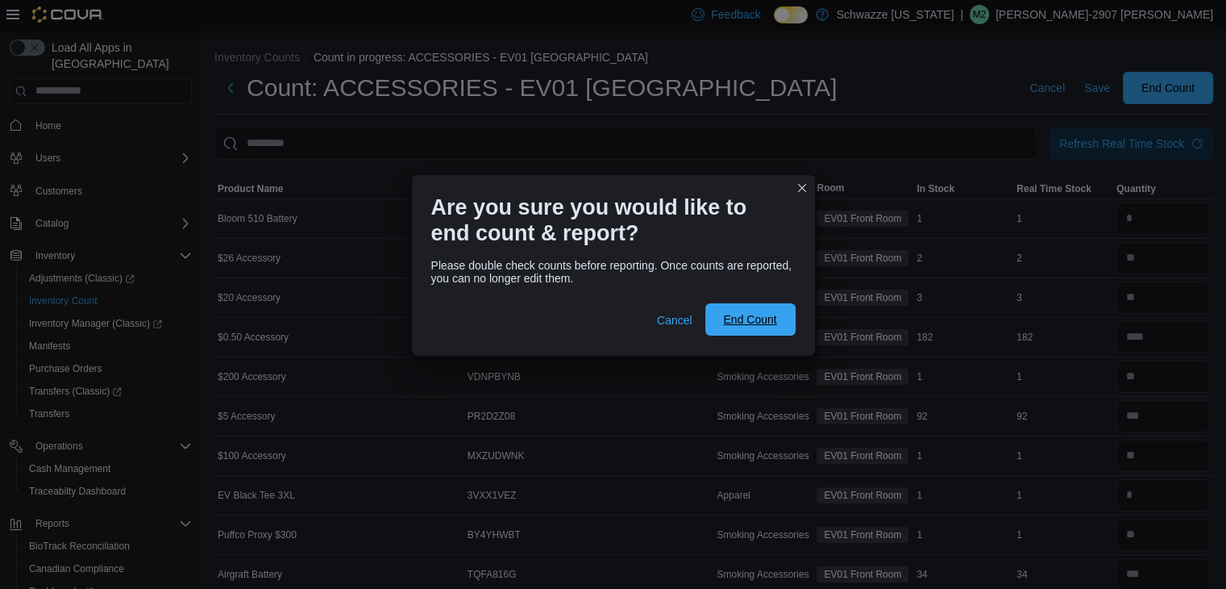
click at [767, 310] on span "End Count" at bounding box center [750, 319] width 71 height 32
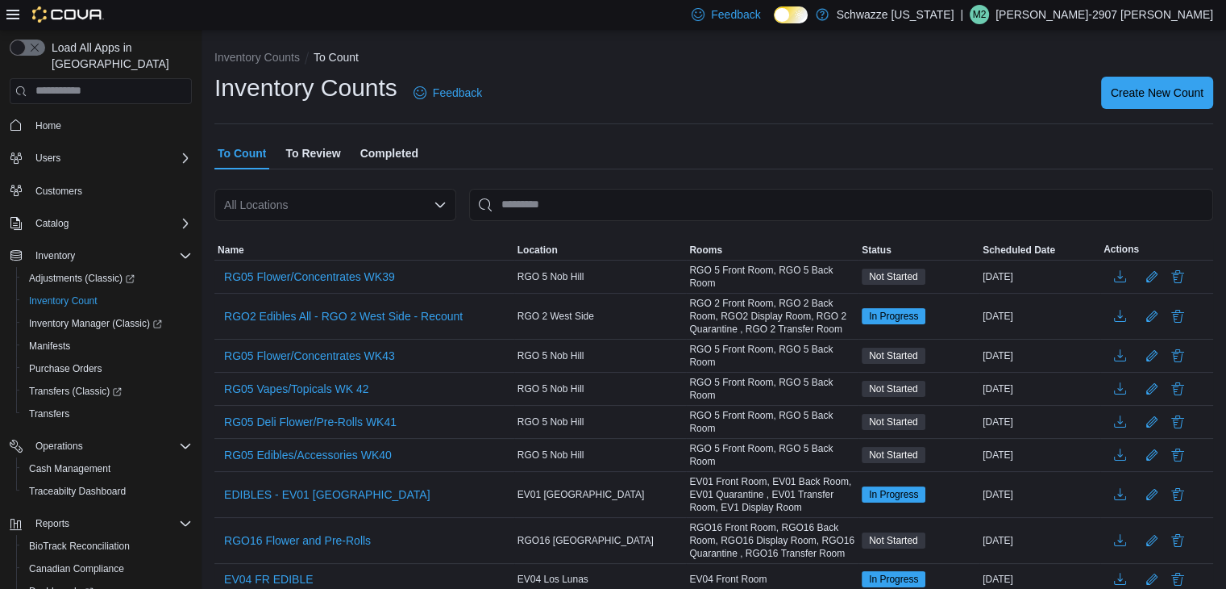
click at [660, 111] on div "Inventory Counts Feedback Create New Count" at bounding box center [713, 93] width 999 height 42
click at [56, 317] on span "Inventory Manager (Classic)" at bounding box center [95, 323] width 133 height 13
